Goal: Task Accomplishment & Management: Complete application form

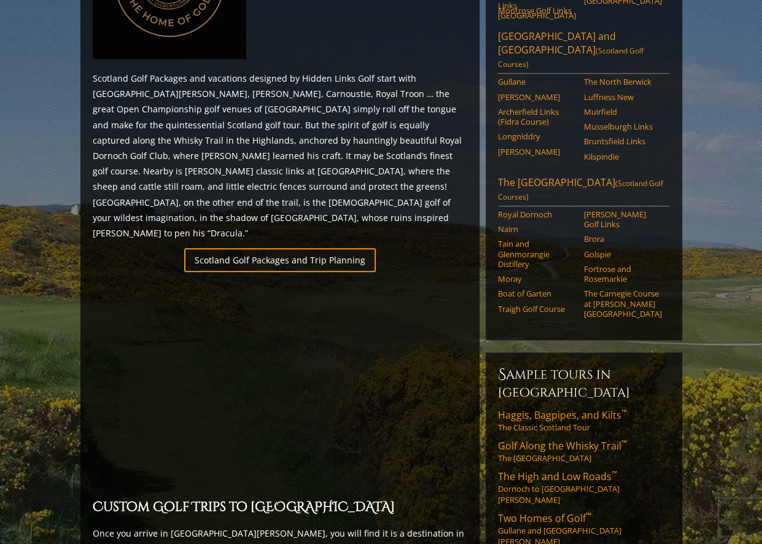
scroll to position [680, 0]
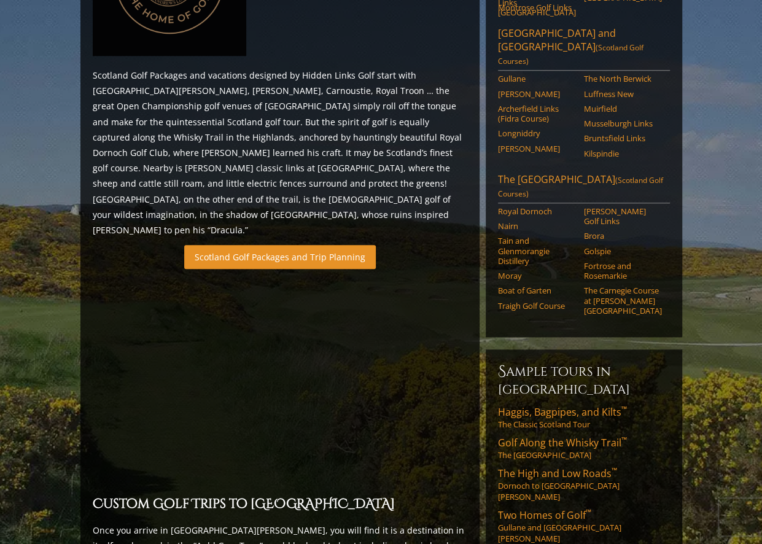
click at [307, 245] on link "Scotland Golf Packages and Trip Planning" at bounding box center [279, 257] width 191 height 24
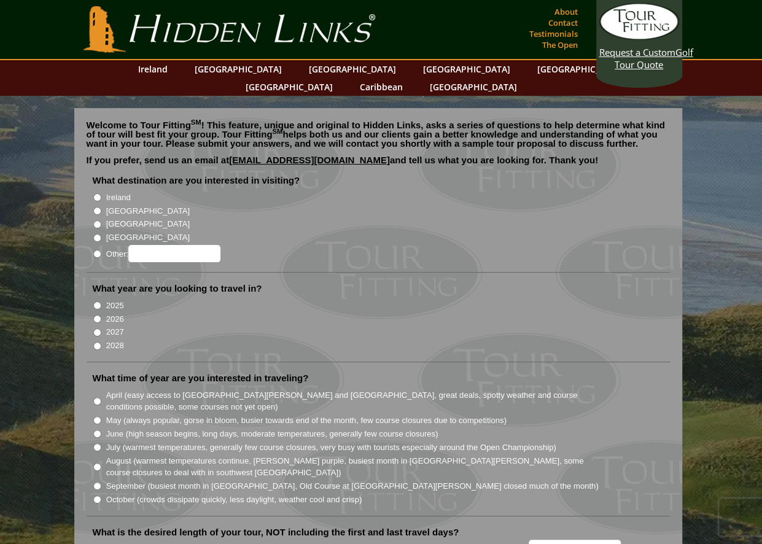
click at [96, 207] on input "[GEOGRAPHIC_DATA]" at bounding box center [97, 211] width 8 height 8
radio input "true"
click at [98, 315] on input "2026" at bounding box center [97, 319] width 8 height 8
radio input "true"
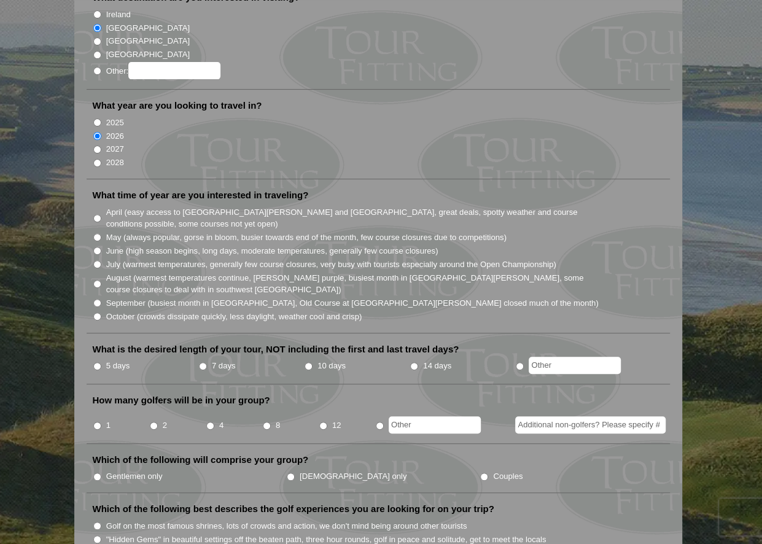
scroll to position [184, 0]
click at [96, 298] on input "September (busiest month in Ireland, Old Course at St. Andrews closed much of t…" at bounding box center [97, 302] width 8 height 8
radio input "true"
click at [101, 308] on li "October (crowds dissipate quickly, less daylight, weather cool and crisp)" at bounding box center [383, 315] width 581 height 14
click at [98, 311] on input "October (crowds dissipate quickly, less daylight, weather cool and crisp)" at bounding box center [97, 315] width 8 height 8
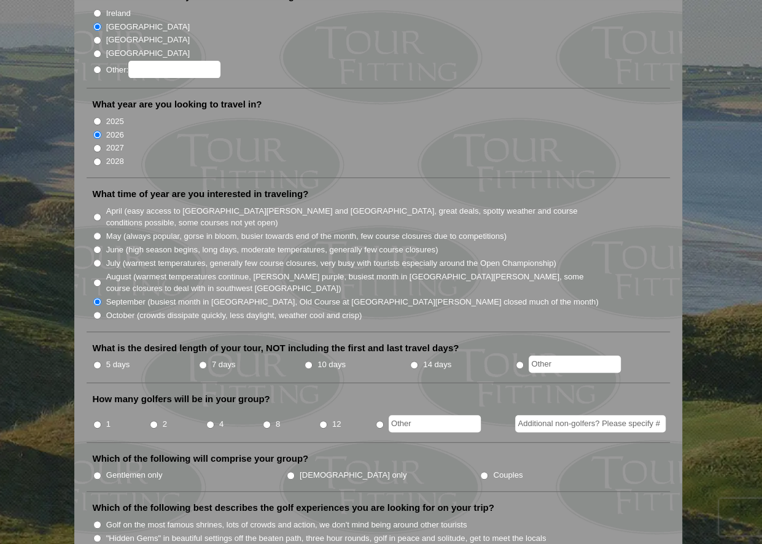
radio input "true"
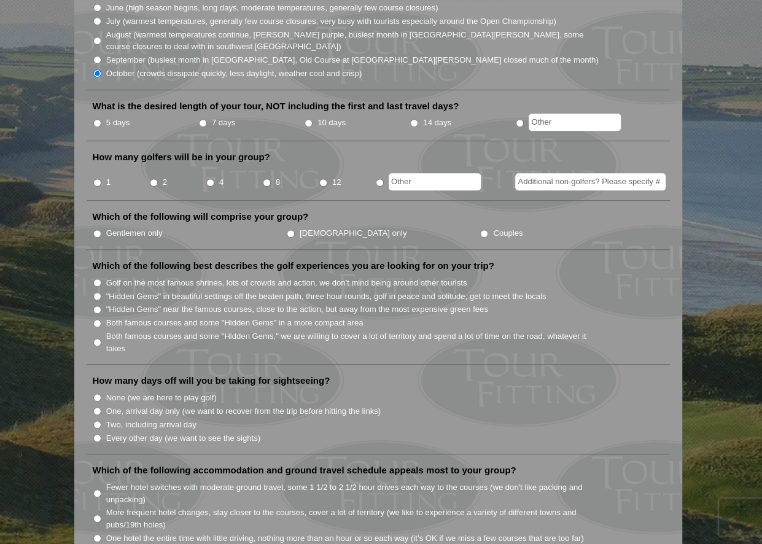
scroll to position [491, 0]
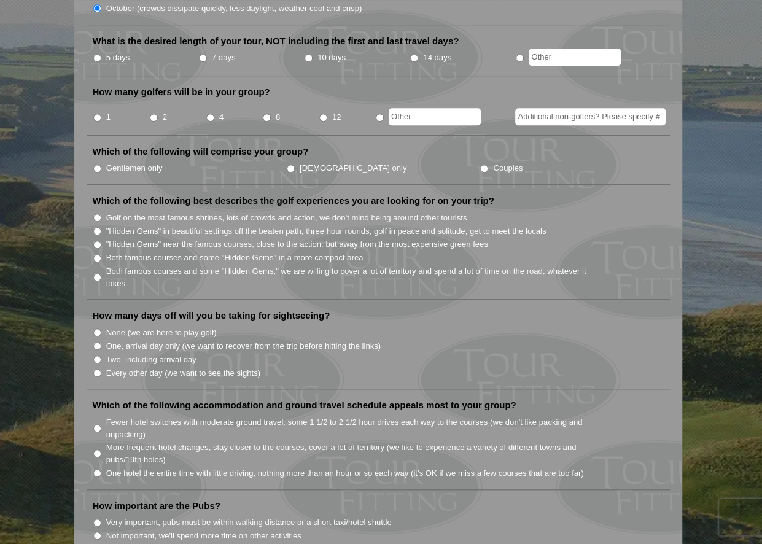
click at [99, 254] on input "Both famous courses and some "Hidden Gems" in a more compact area" at bounding box center [97, 258] width 8 height 8
radio input "true"
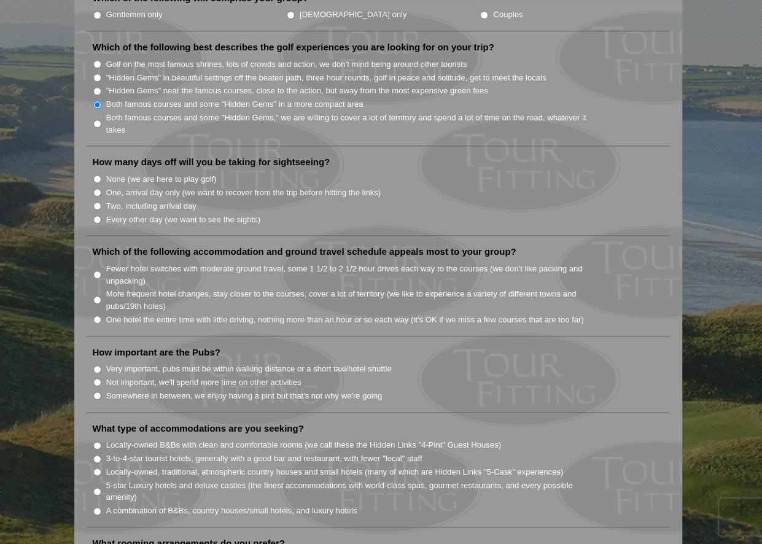
scroll to position [675, 0]
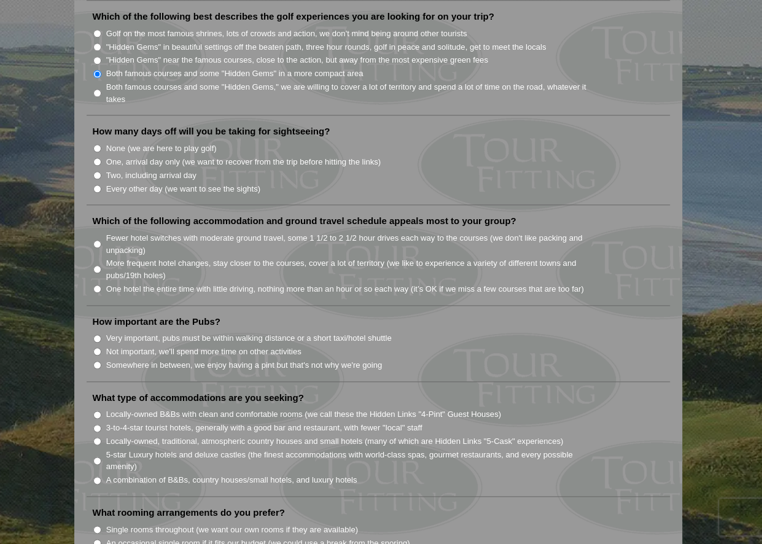
click at [94, 361] on input "Somewhere in between, we enjoy having a pint but that's not why we're going" at bounding box center [97, 365] width 8 height 8
radio input "true"
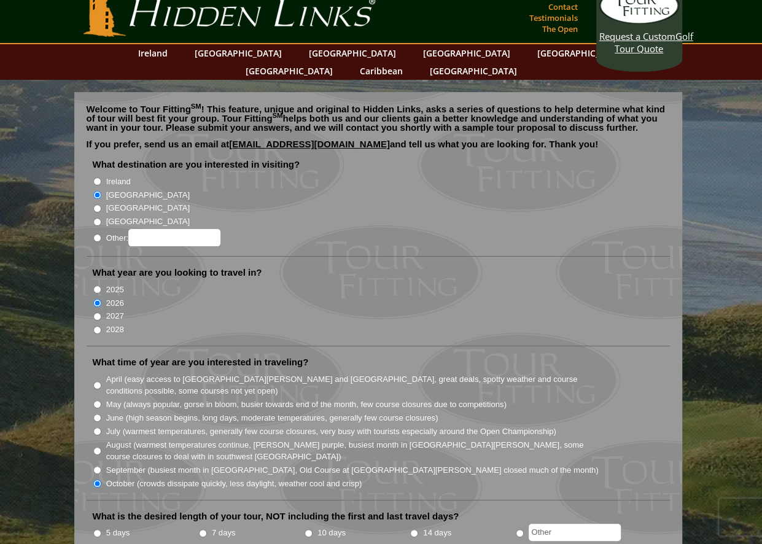
scroll to position [0, 0]
